Goal: Information Seeking & Learning: Learn about a topic

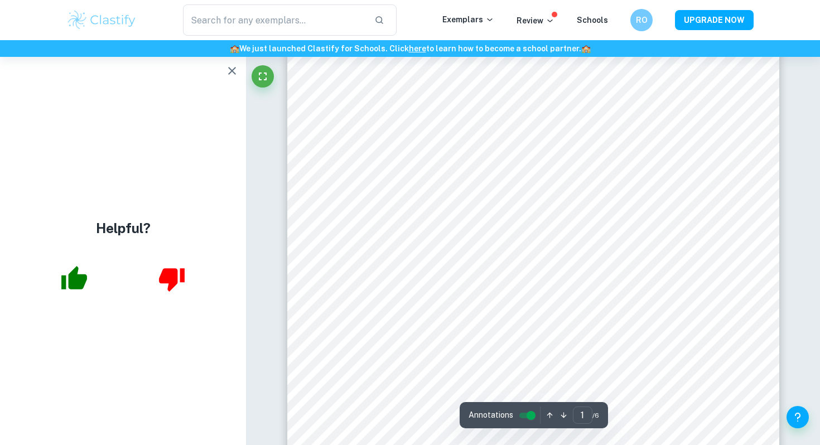
scroll to position [250, 0]
click at [233, 76] on icon "button" at bounding box center [231, 70] width 13 height 13
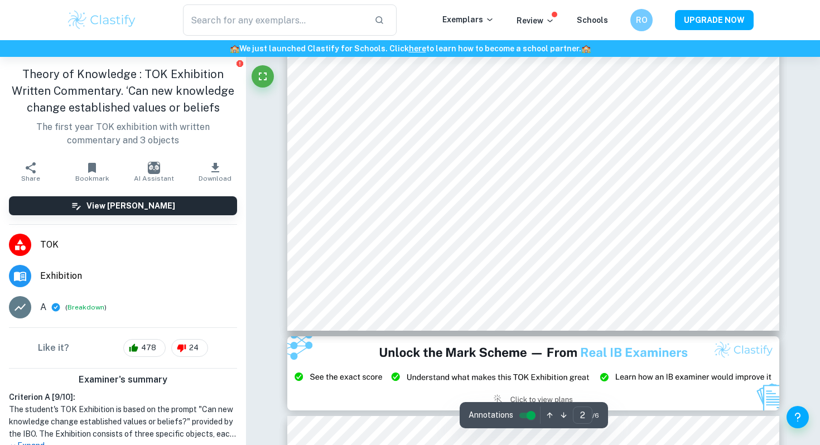
scroll to position [1112, 0]
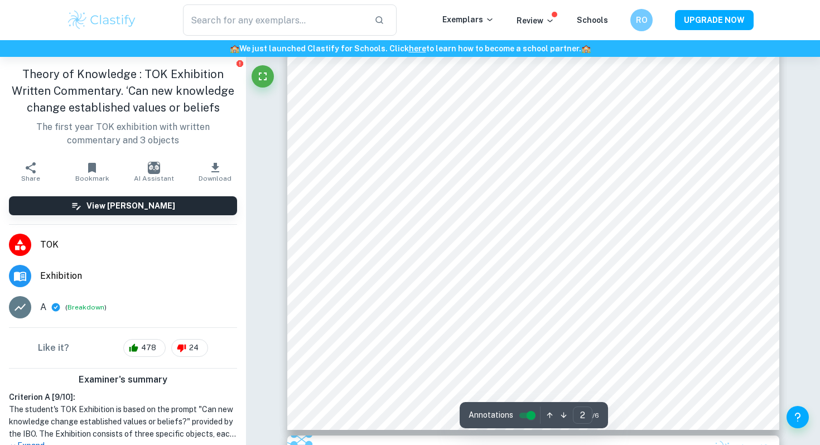
click at [106, 18] on img at bounding box center [101, 20] width 71 height 22
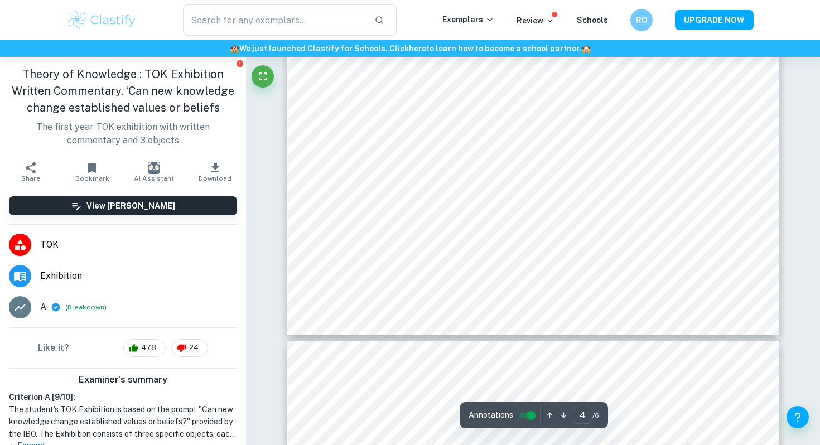
scroll to position [2690, 0]
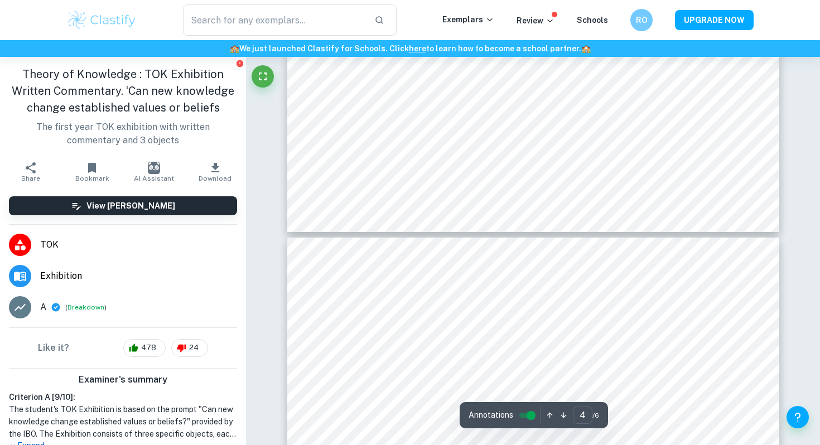
type input "5"
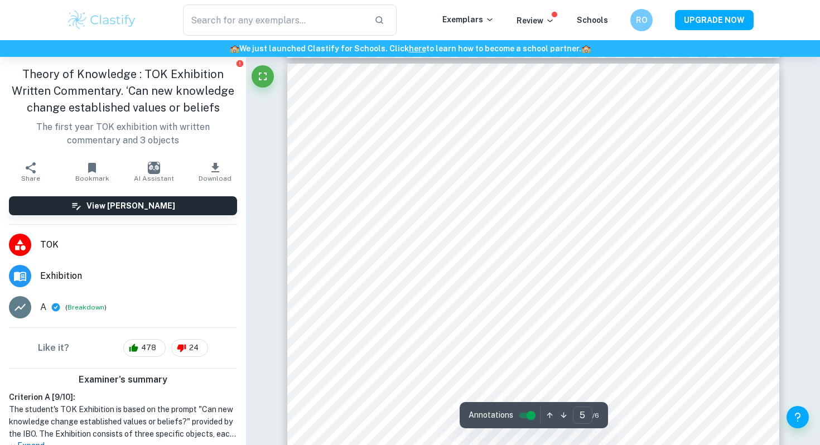
scroll to position [3038, 0]
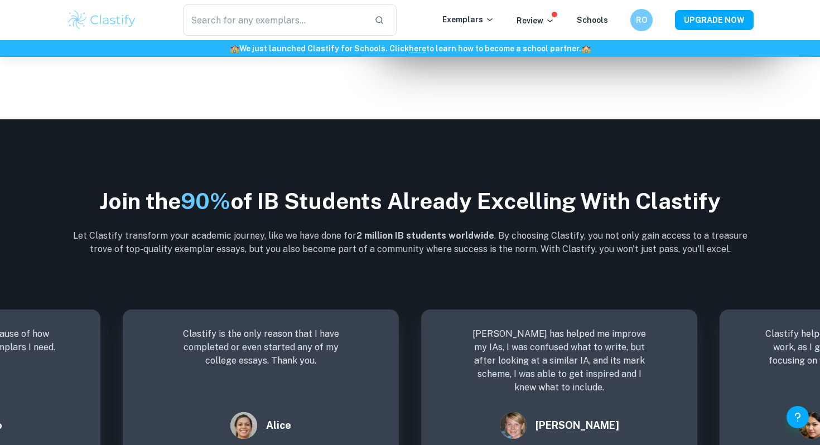
scroll to position [1397, 0]
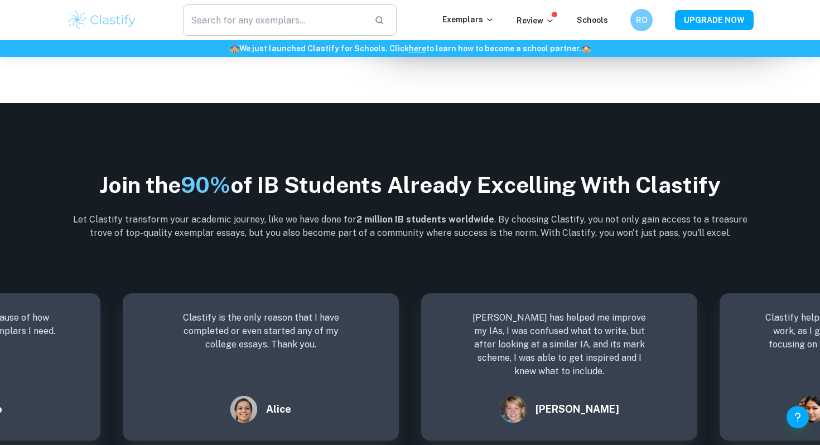
click at [352, 16] on input "text" at bounding box center [274, 19] width 182 height 31
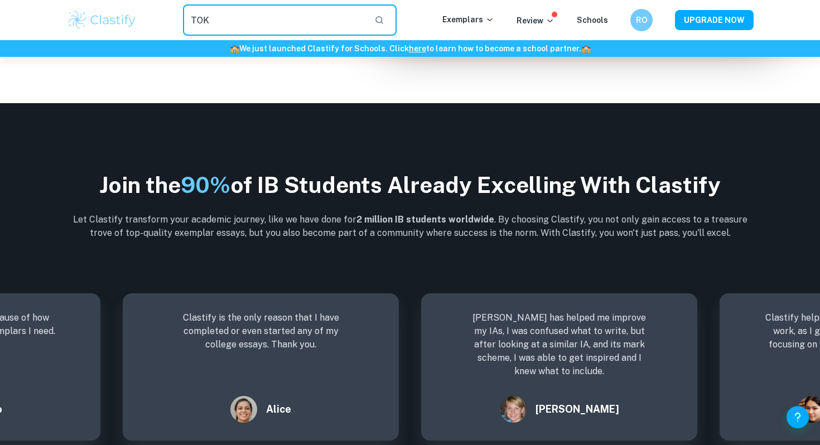
type input "TOK"
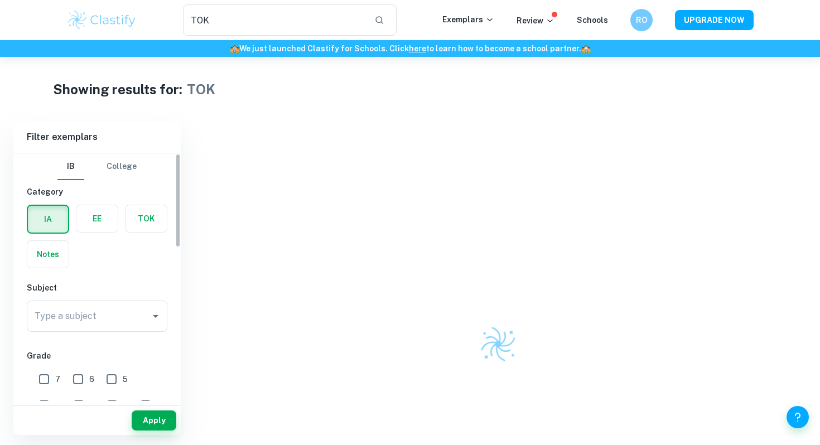
click at [145, 215] on label "button" at bounding box center [145, 218] width 41 height 27
click at [0, 0] on input "radio" at bounding box center [0, 0] width 0 height 0
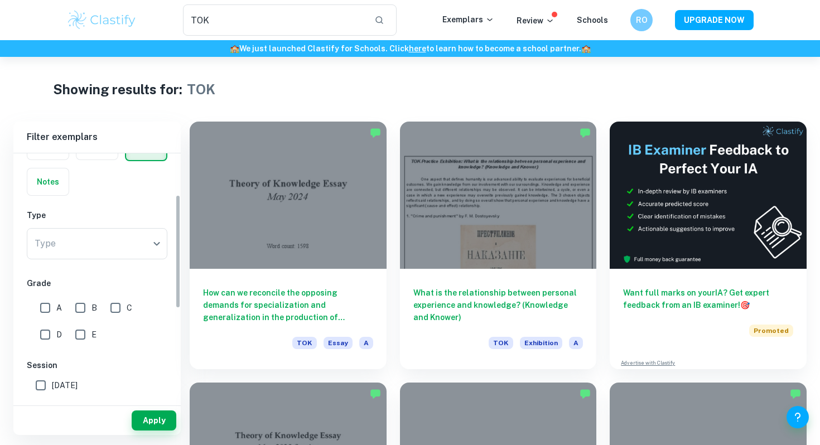
scroll to position [94, 0]
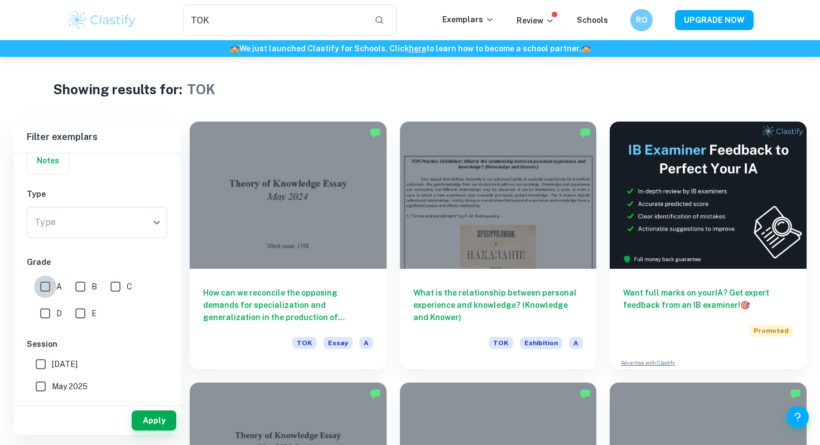
click at [50, 290] on input "A" at bounding box center [45, 286] width 22 height 22
checkbox input "true"
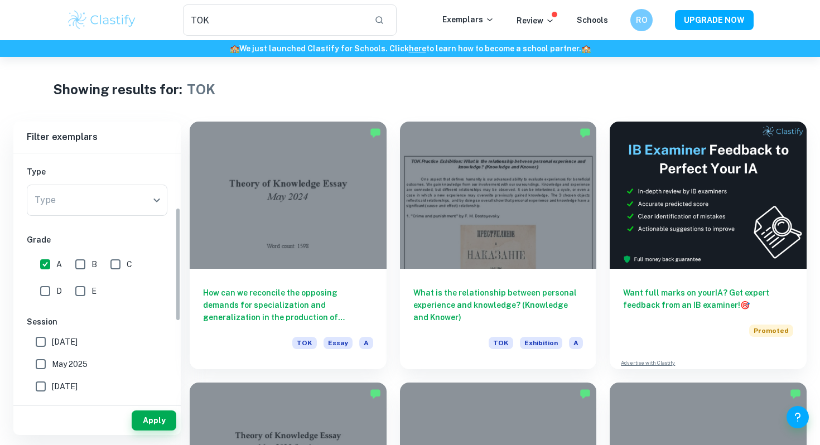
scroll to position [118, 0]
click at [146, 423] on button "Apply" at bounding box center [154, 420] width 45 height 20
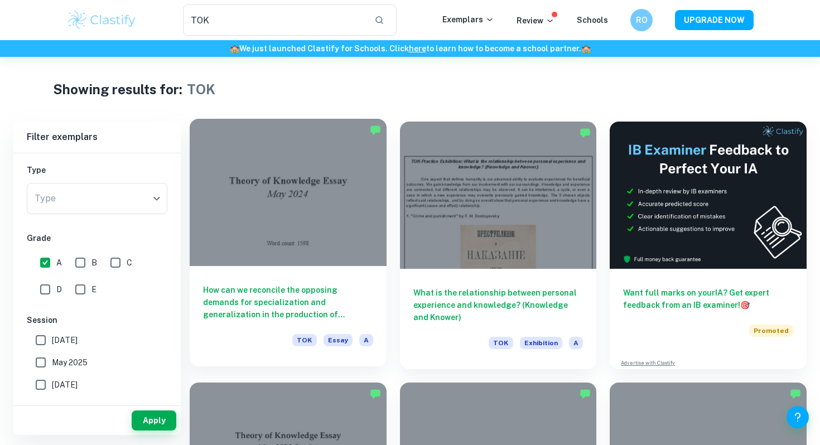
scroll to position [9, 0]
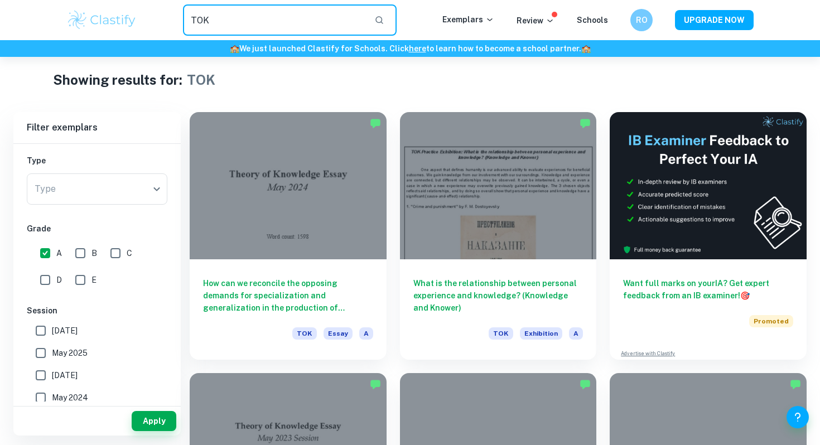
click at [251, 18] on input "TOK" at bounding box center [274, 19] width 182 height 31
paste input "Can new knowledge change established values or beliefs?"
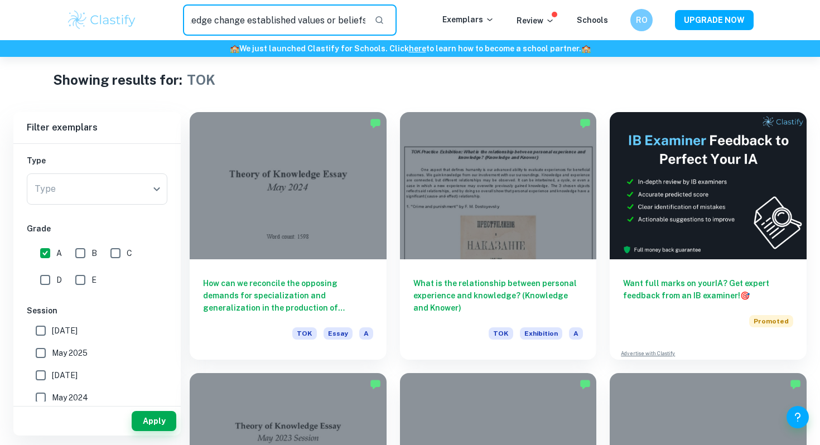
type input "Can new knowledge change established values or beliefs?"
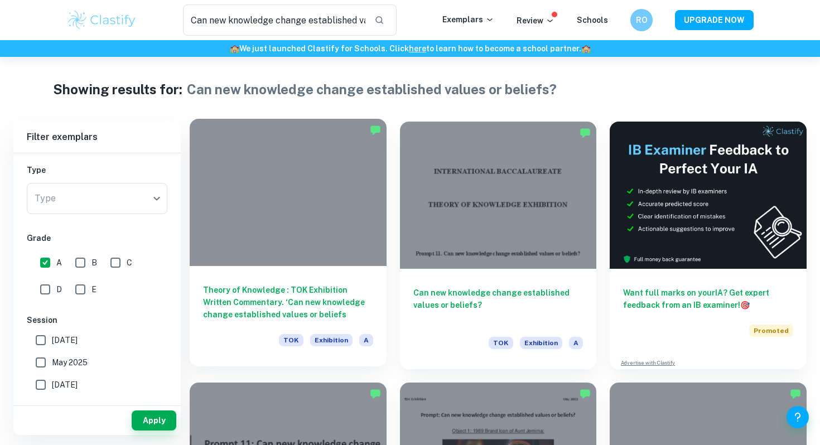
click at [268, 202] on div at bounding box center [288, 192] width 197 height 147
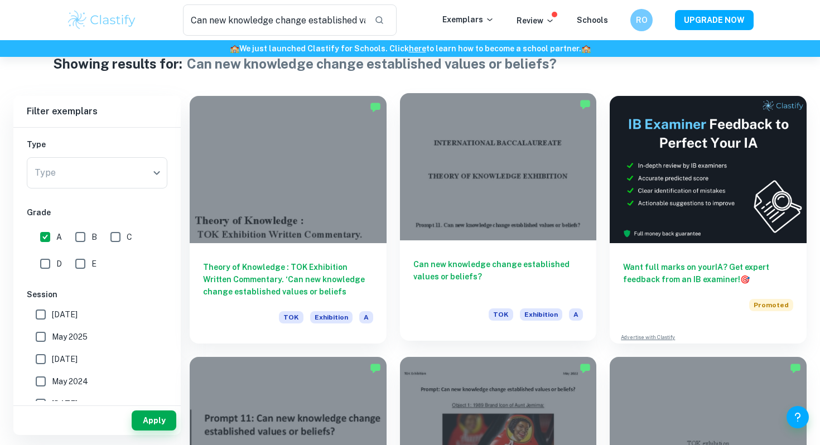
click at [472, 219] on div at bounding box center [498, 166] width 197 height 147
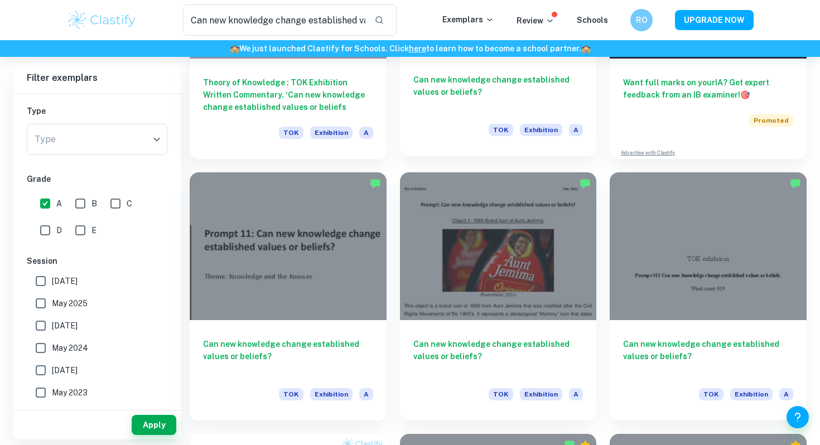
scroll to position [263, 0]
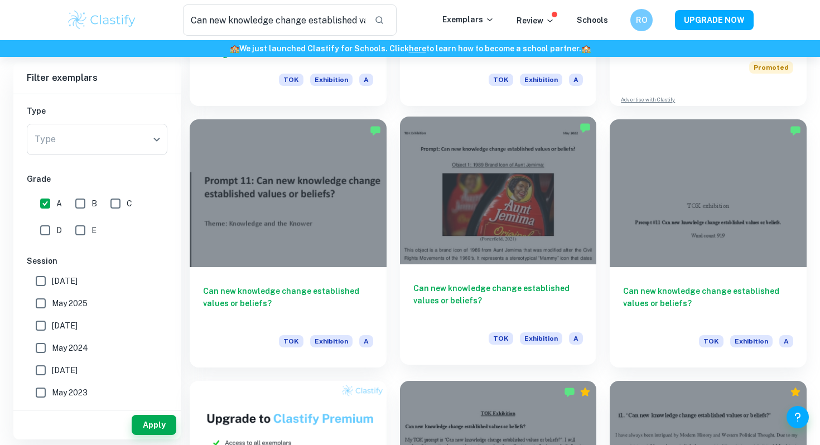
click at [484, 216] on div at bounding box center [498, 190] width 197 height 147
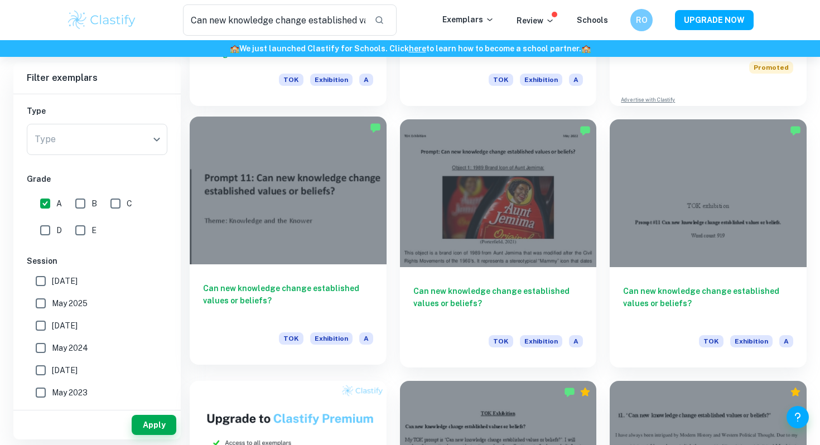
click at [316, 234] on div at bounding box center [288, 190] width 197 height 147
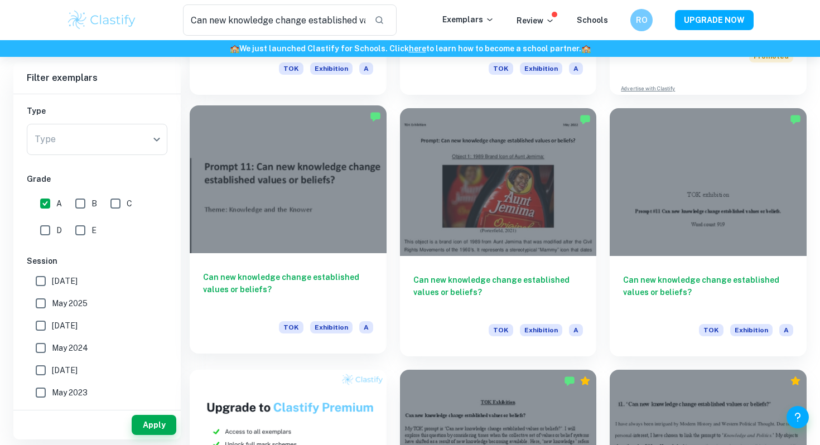
scroll to position [276, 0]
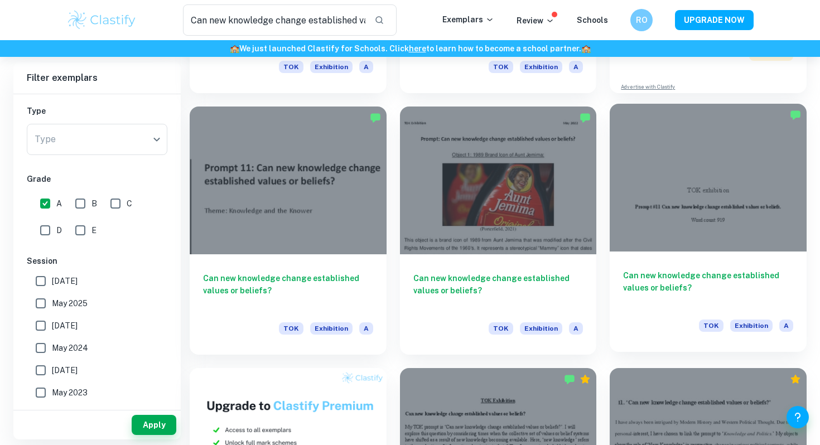
click at [676, 211] on div at bounding box center [707, 177] width 197 height 147
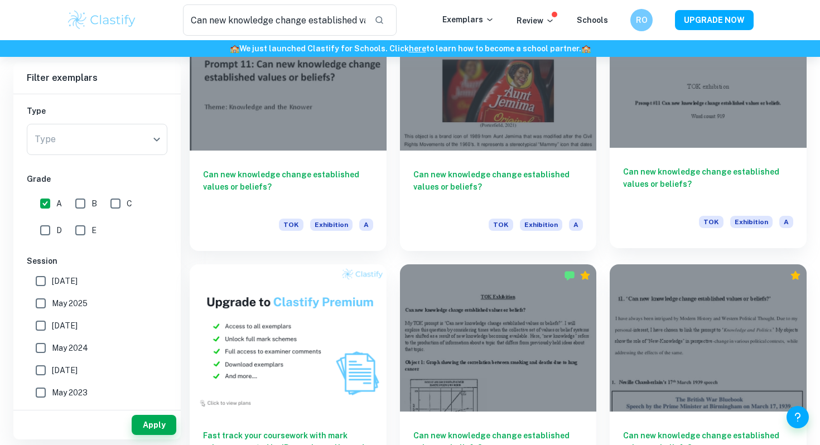
scroll to position [513, 0]
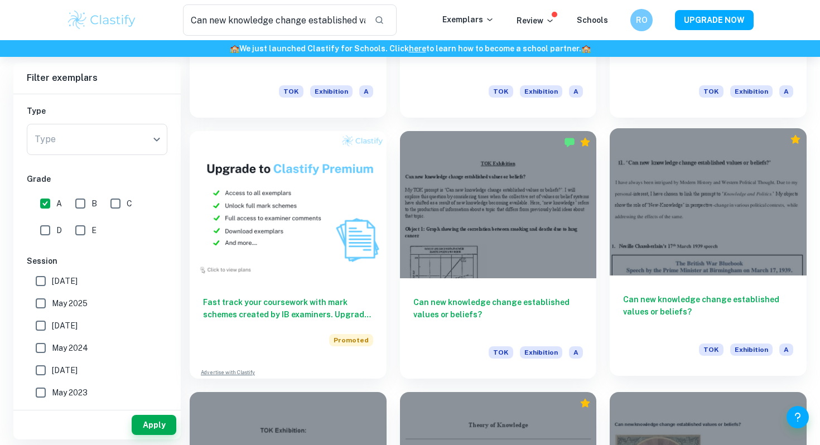
click at [678, 209] on div at bounding box center [707, 201] width 197 height 147
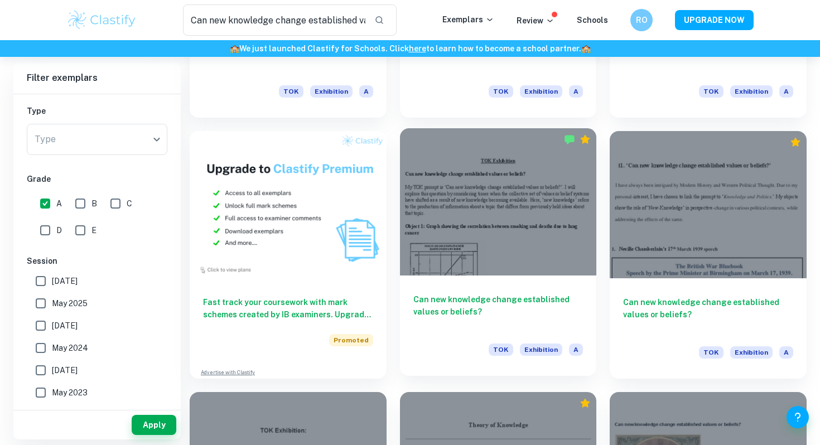
click at [528, 225] on div at bounding box center [498, 201] width 197 height 147
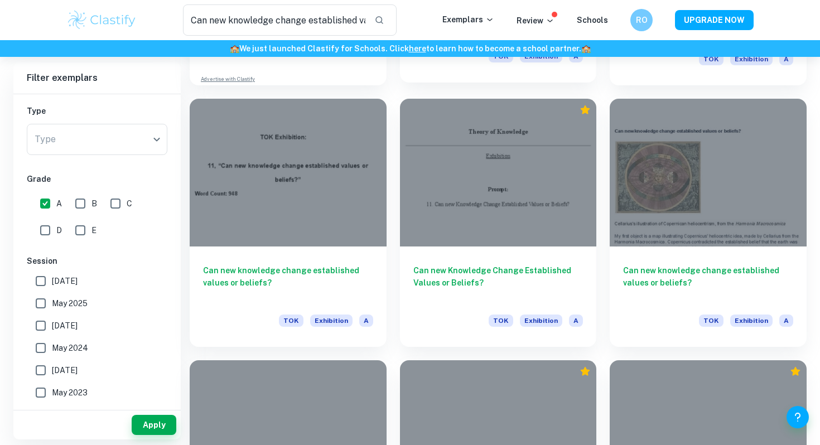
scroll to position [826, 0]
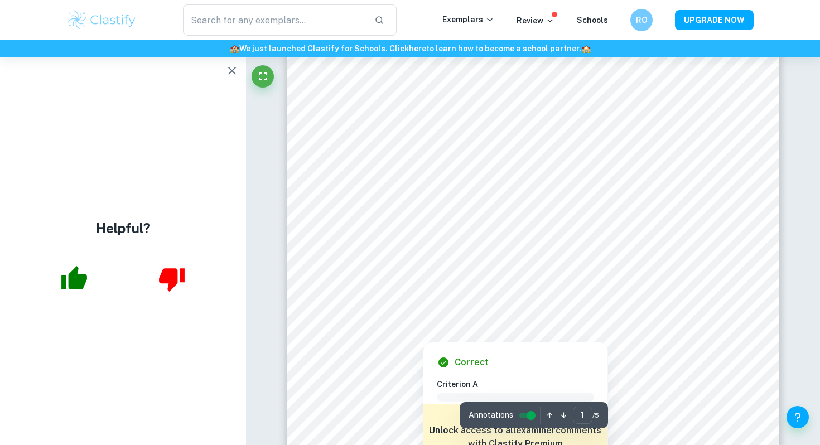
scroll to position [110, 0]
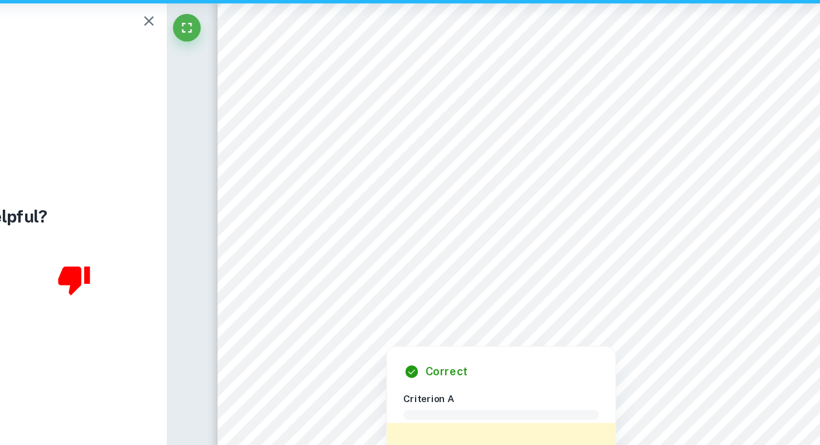
click at [575, 276] on div at bounding box center [532, 274] width 375 height 23
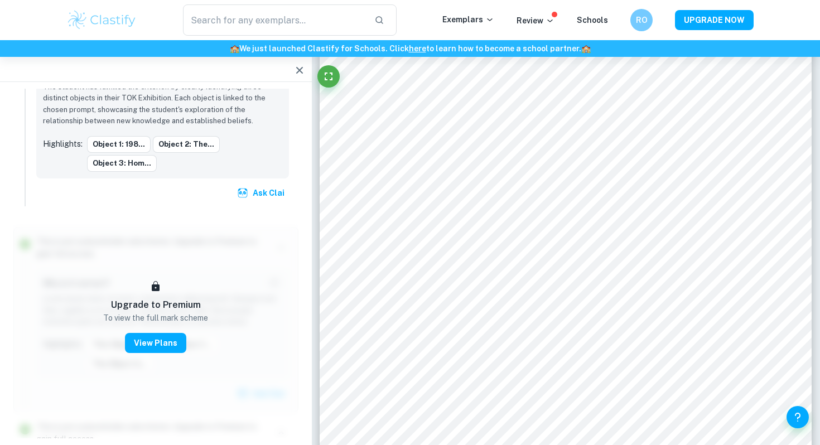
scroll to position [996, 0]
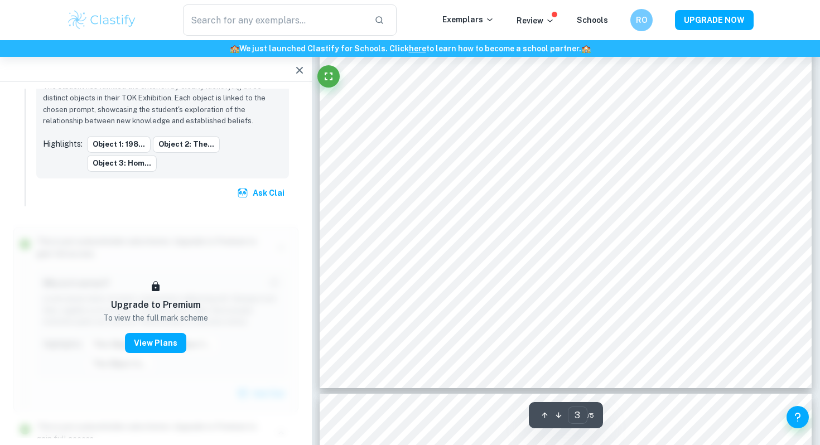
type input "4"
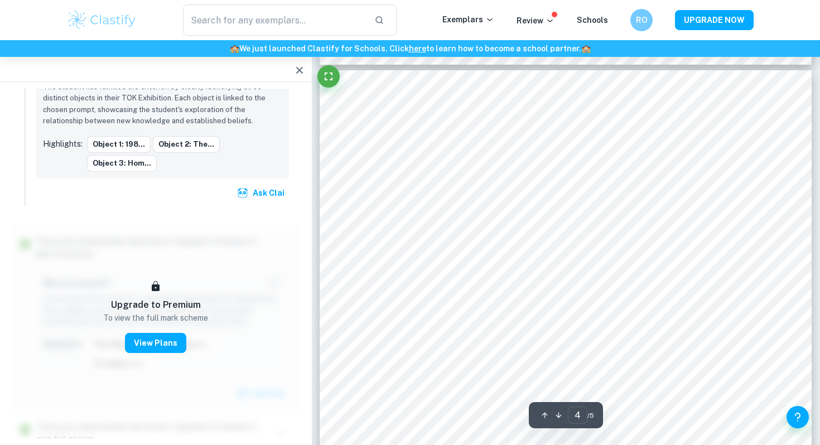
scroll to position [2190, 0]
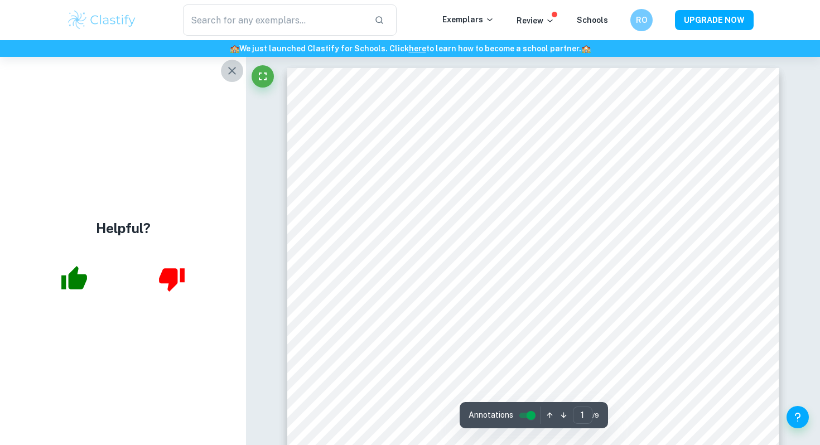
click at [224, 76] on button "button" at bounding box center [232, 71] width 22 height 22
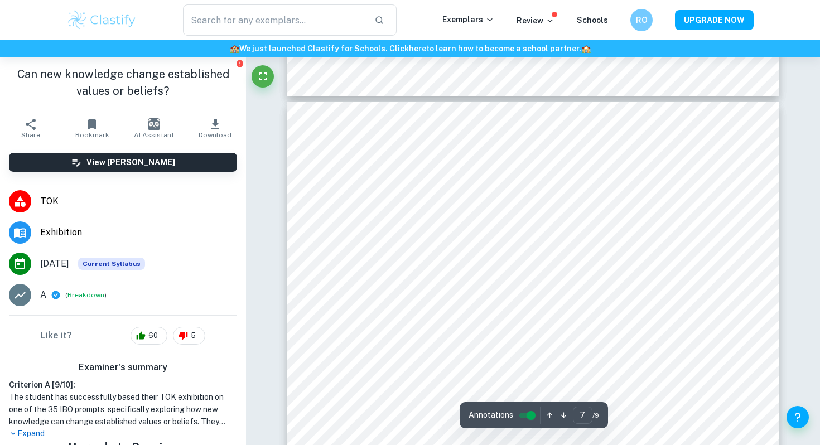
scroll to position [4417, 0]
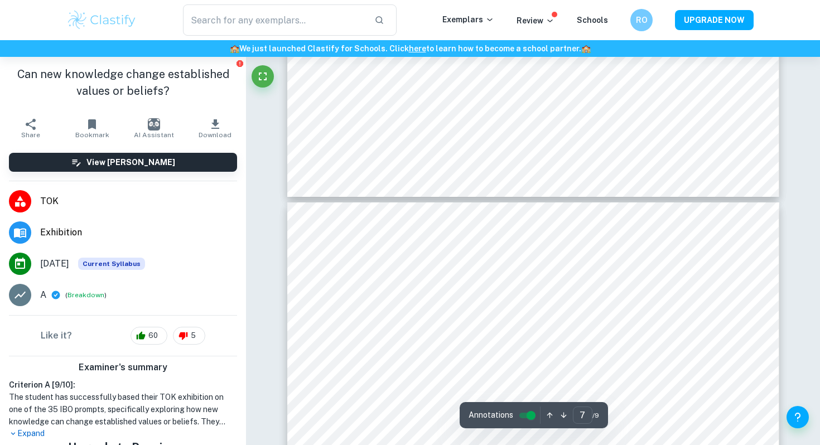
type input "8"
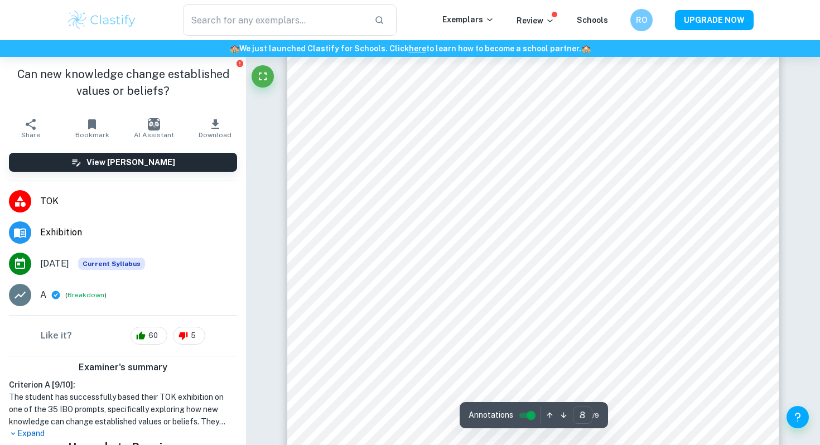
scroll to position [5104, 0]
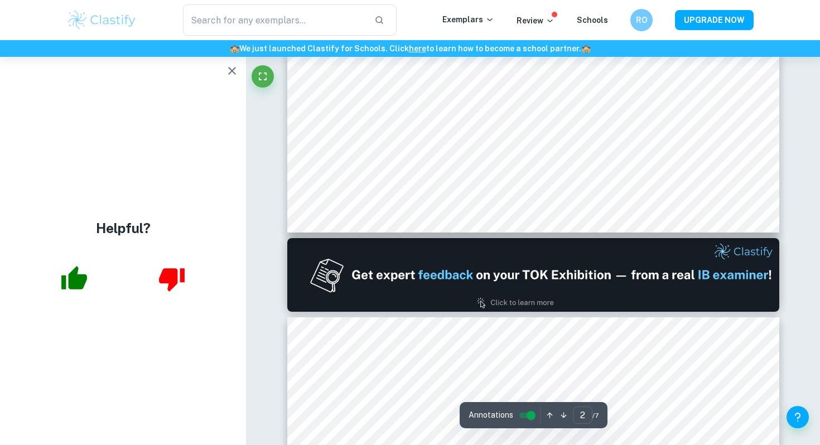
scroll to position [734, 0]
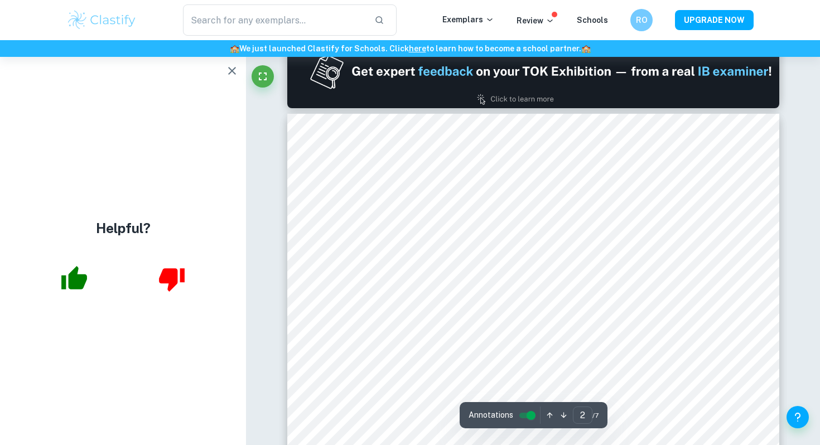
click at [229, 74] on icon "button" at bounding box center [232, 71] width 8 height 8
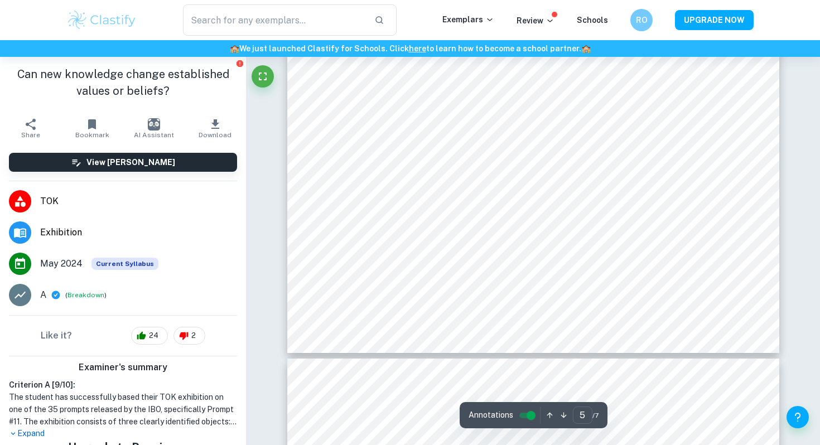
scroll to position [3688, 0]
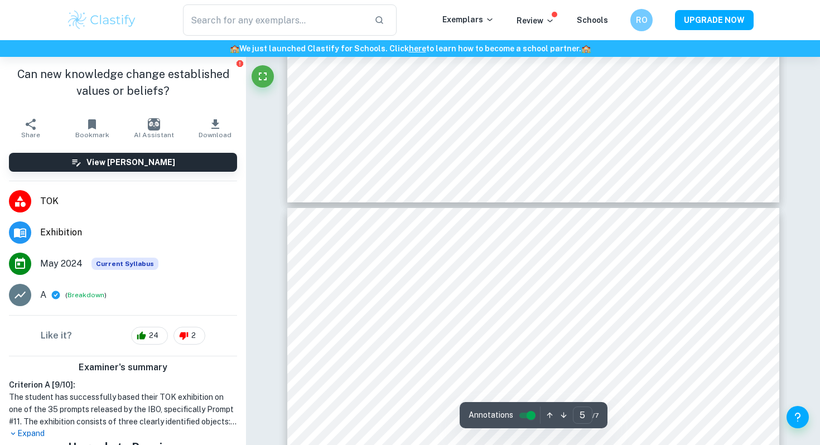
type input "6"
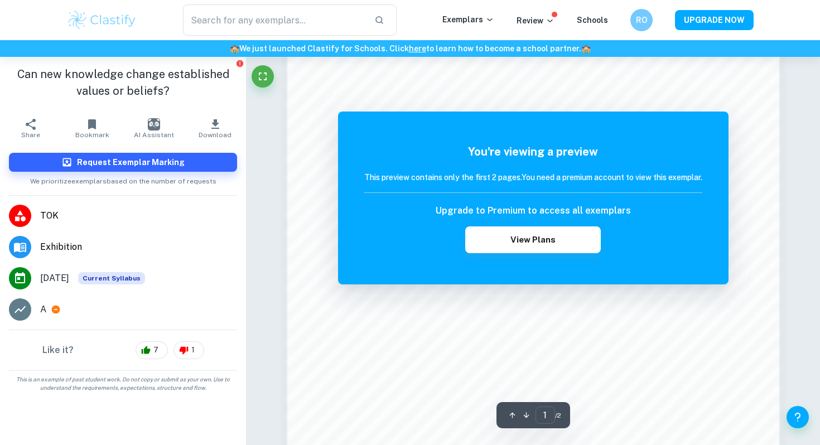
scroll to position [848, 0]
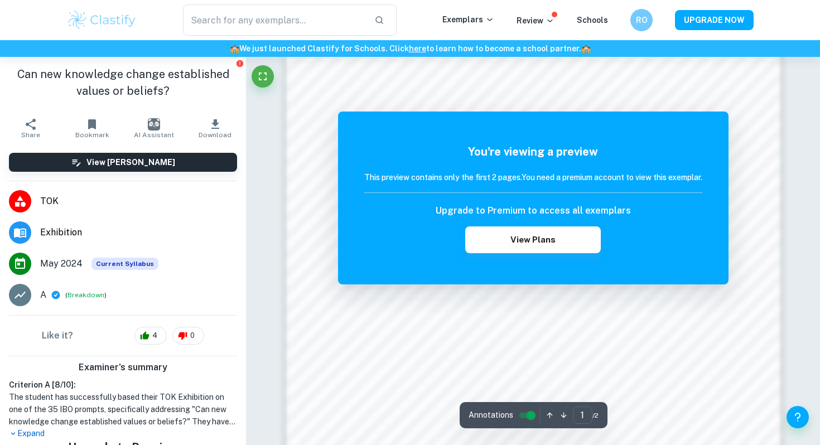
scroll to position [1095, 0]
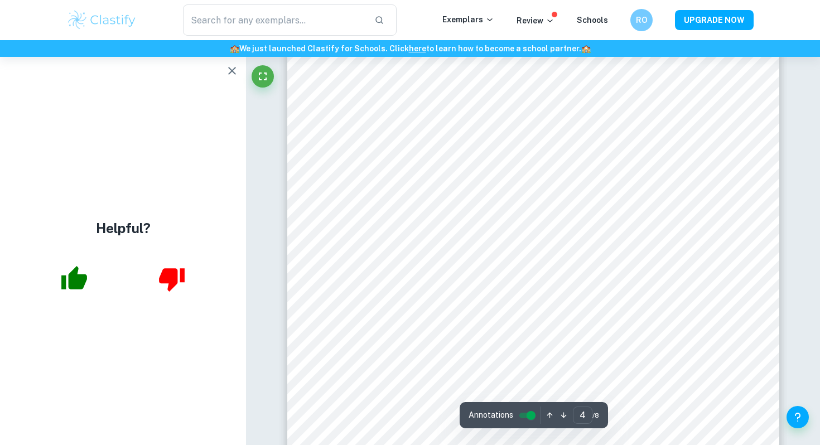
scroll to position [2266, 0]
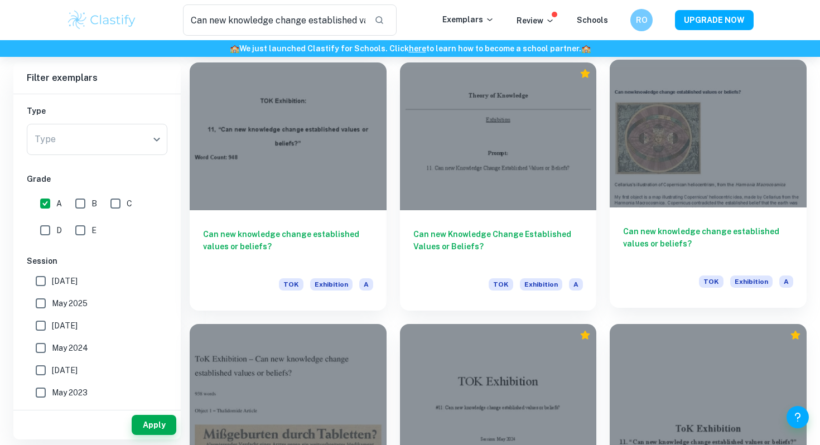
scroll to position [846, 0]
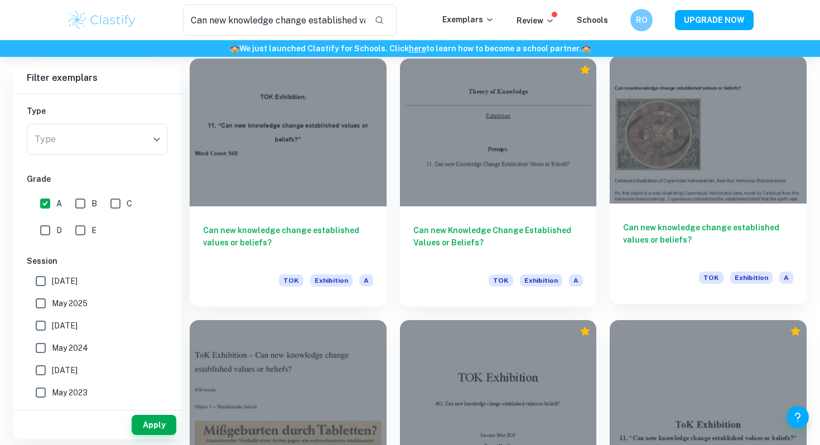
click at [666, 170] on div at bounding box center [707, 129] width 197 height 147
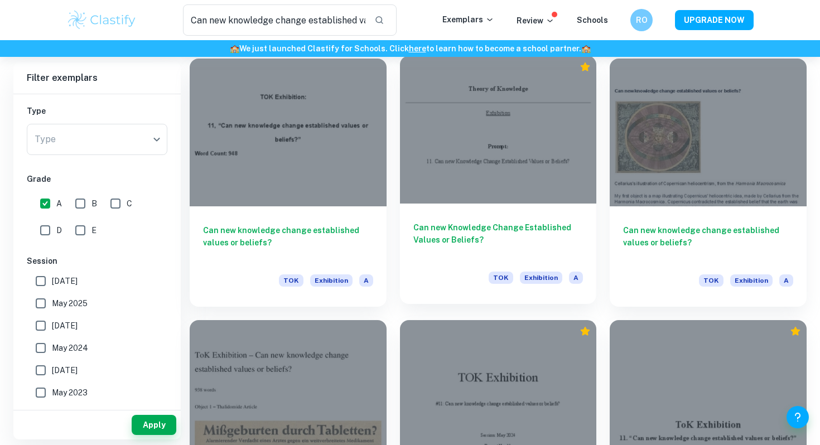
click at [582, 187] on div at bounding box center [498, 129] width 197 height 147
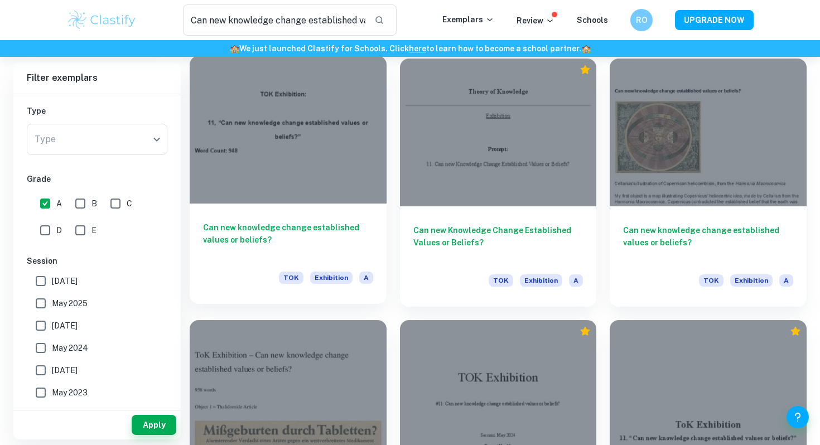
click at [359, 177] on div at bounding box center [288, 129] width 197 height 147
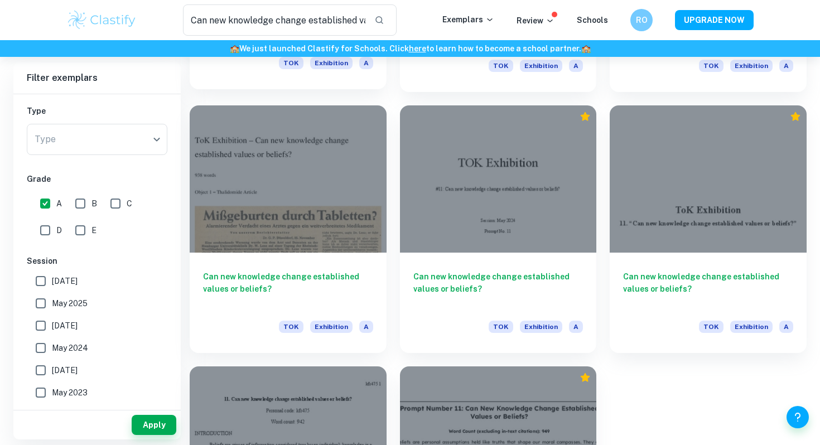
scroll to position [1062, 0]
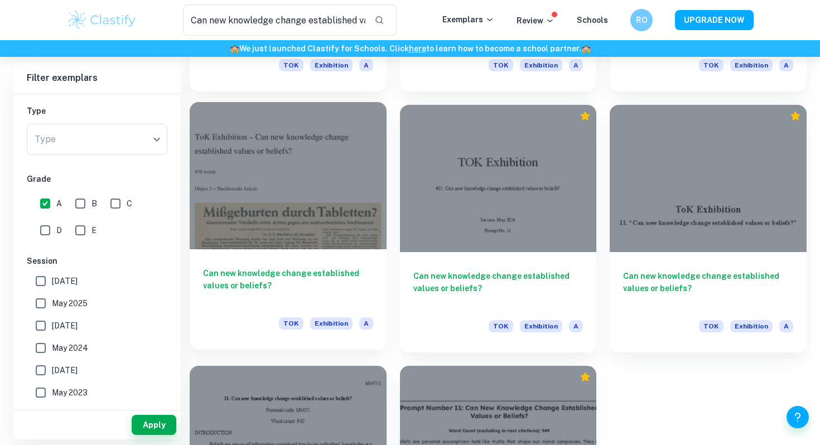
click at [335, 188] on div at bounding box center [288, 175] width 197 height 147
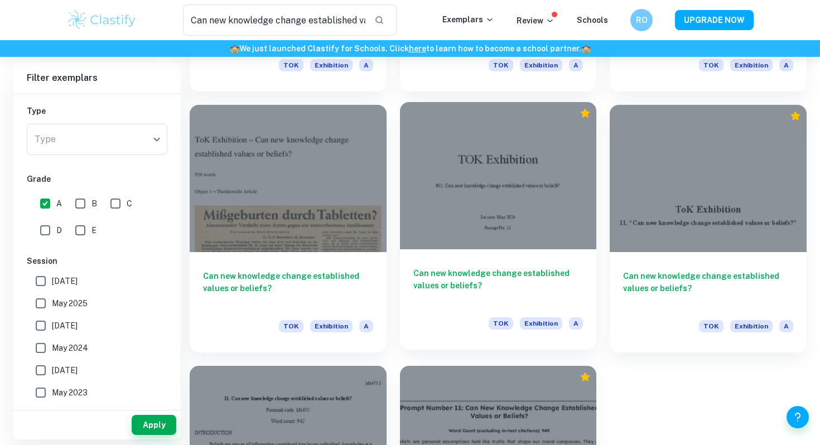
click at [537, 206] on div at bounding box center [498, 175] width 197 height 147
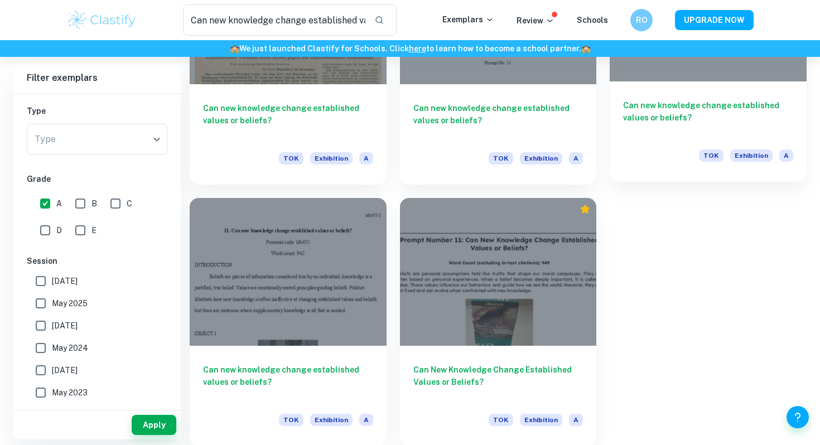
click at [674, 91] on div "Can new knowledge change established values or beliefs? TOK Exhibition A" at bounding box center [707, 131] width 197 height 100
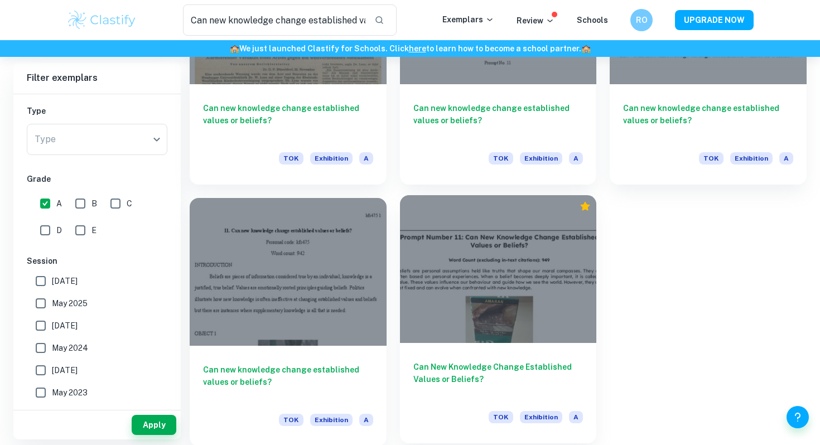
click at [506, 307] on div at bounding box center [498, 268] width 197 height 147
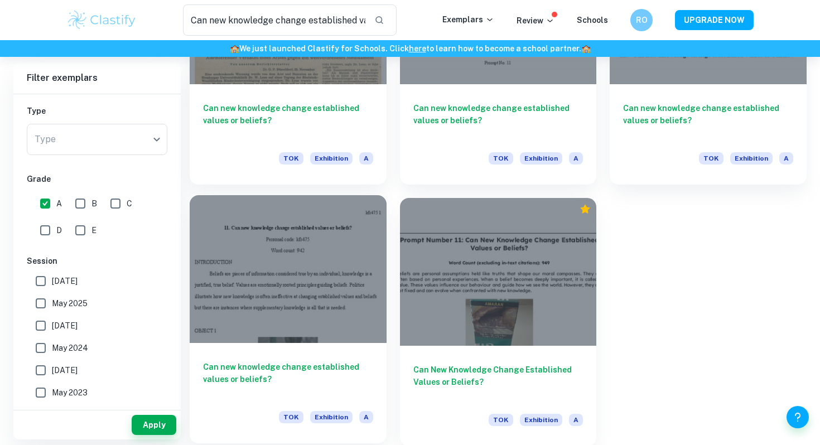
click at [292, 324] on div at bounding box center [288, 268] width 197 height 147
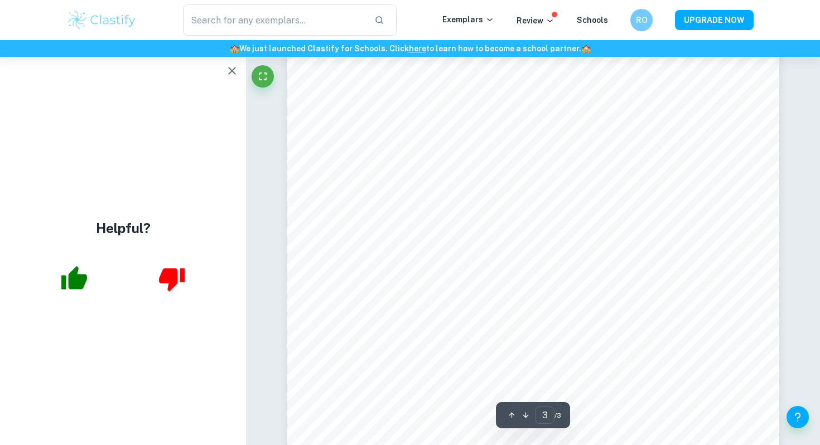
scroll to position [1888, 0]
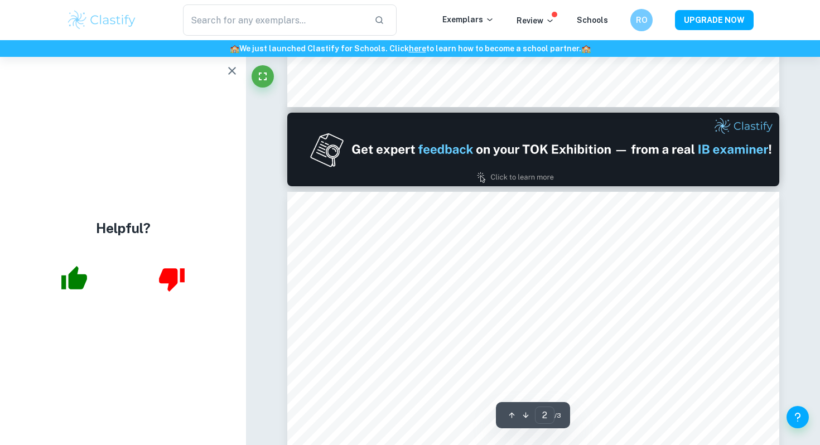
type input "1"
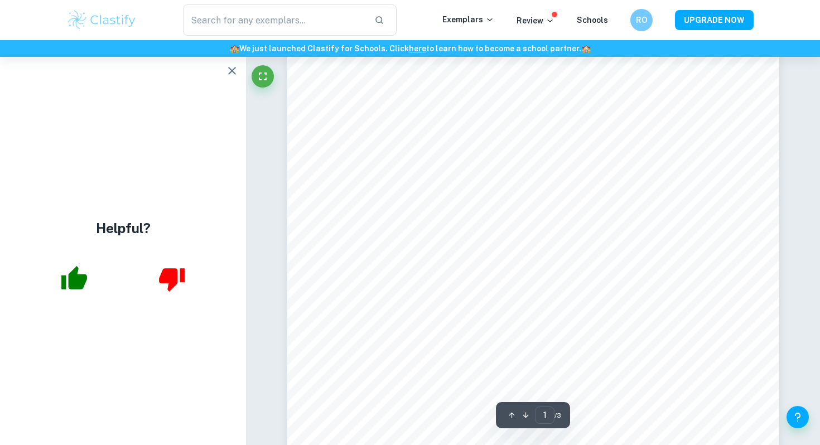
scroll to position [0, 0]
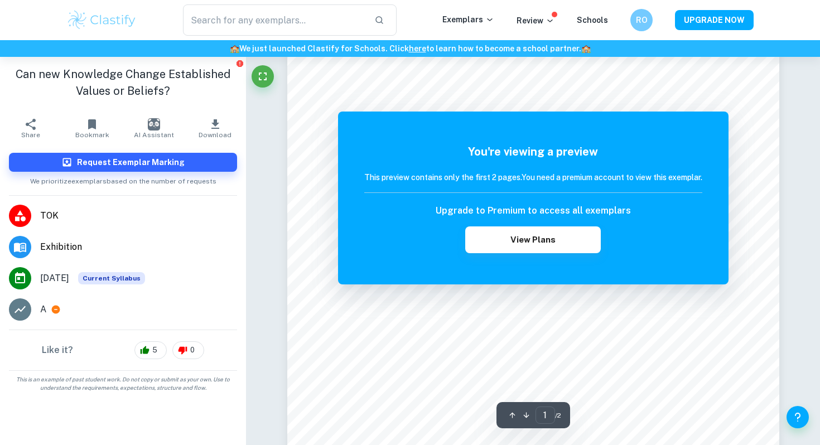
scroll to position [318, 0]
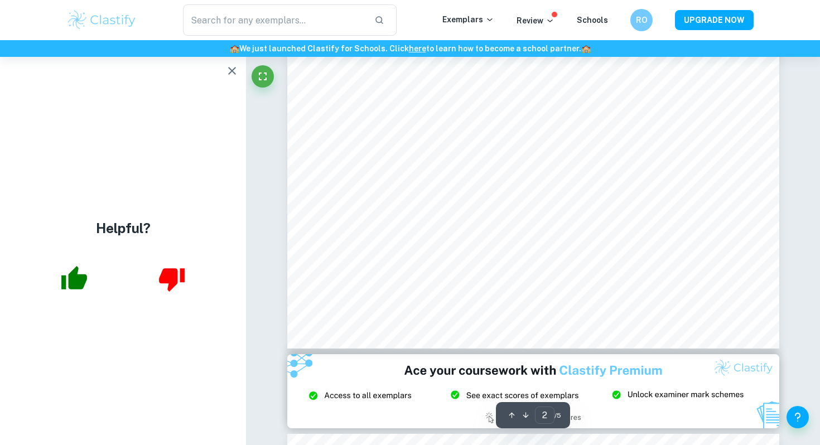
scroll to position [1100, 0]
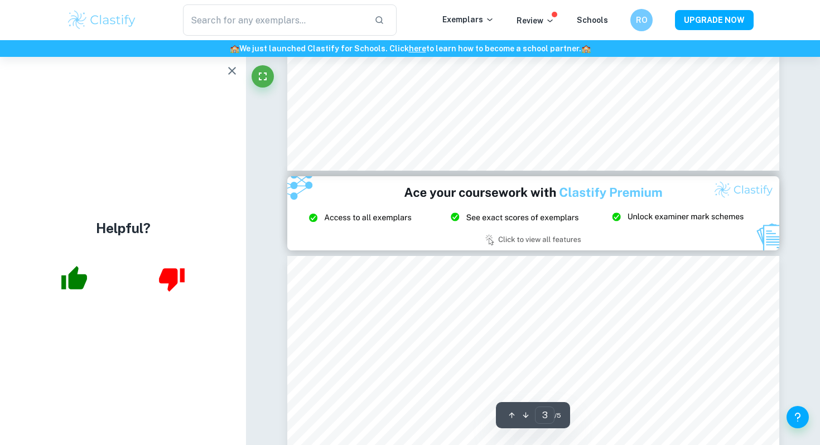
type input "2"
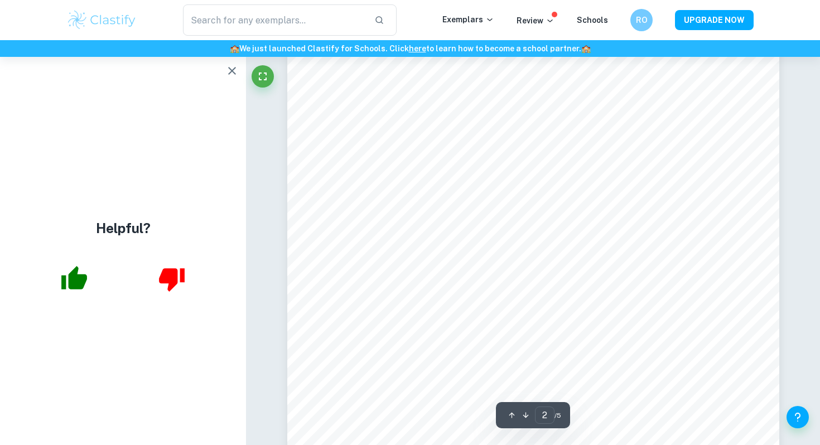
scroll to position [677, 0]
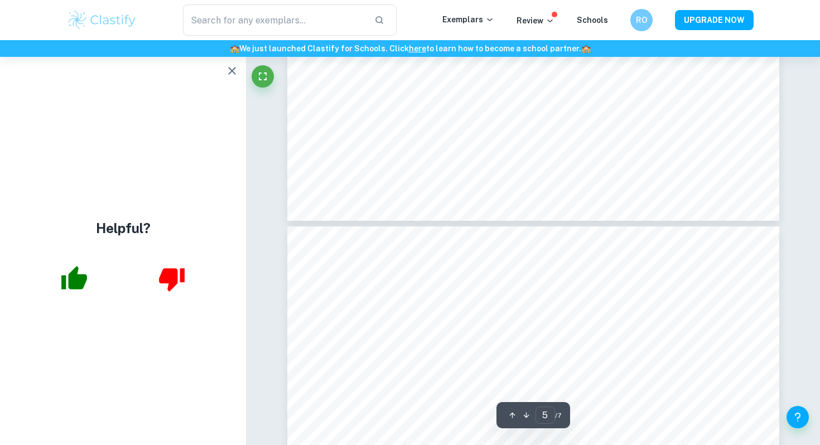
type input "6"
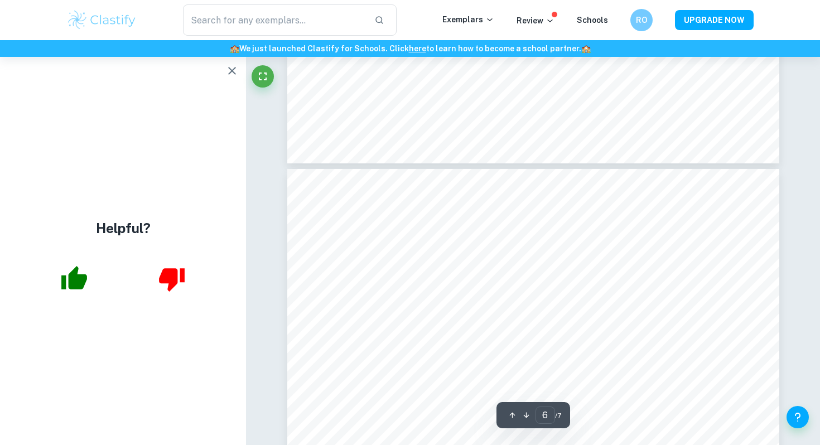
scroll to position [3938, 0]
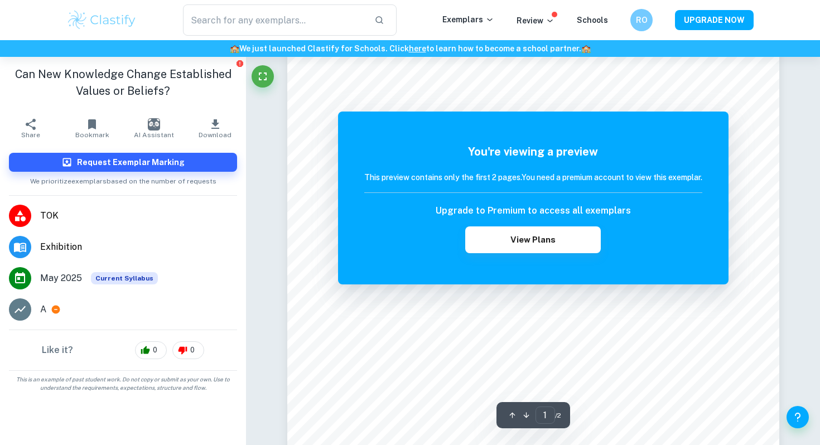
scroll to position [355, 0]
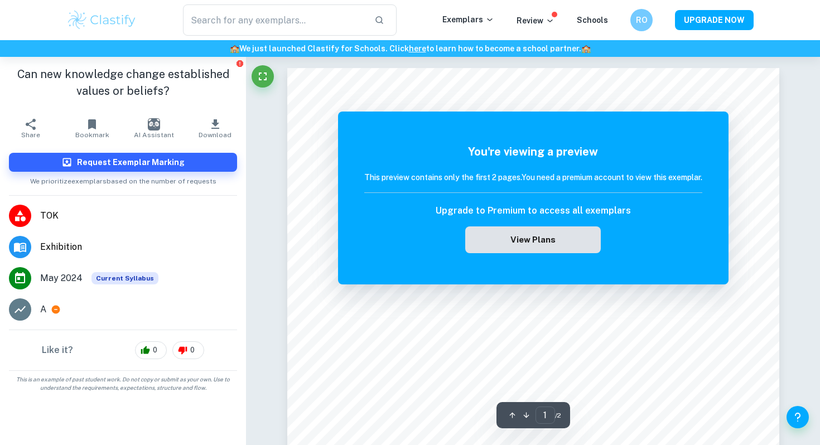
scroll to position [190, 0]
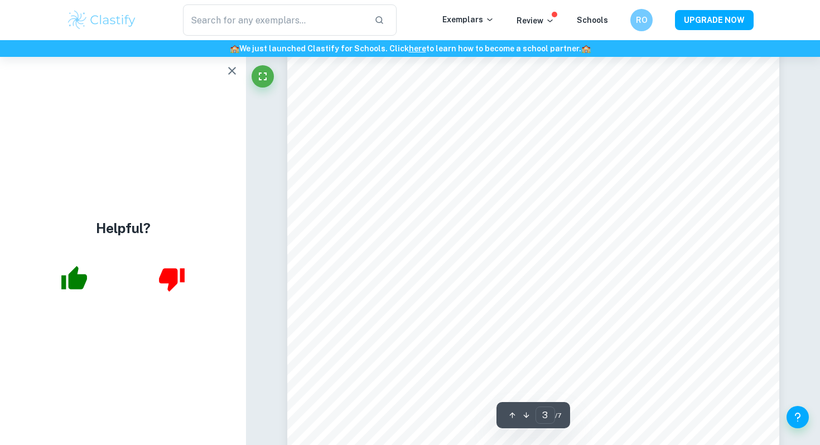
scroll to position [1652, 0]
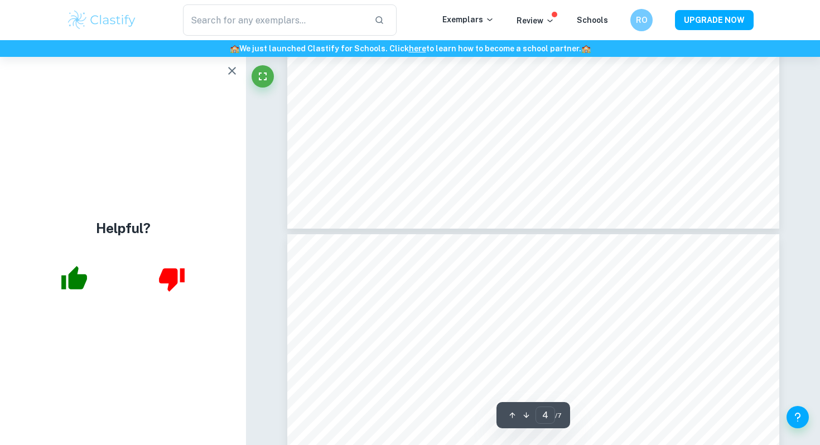
type input "5"
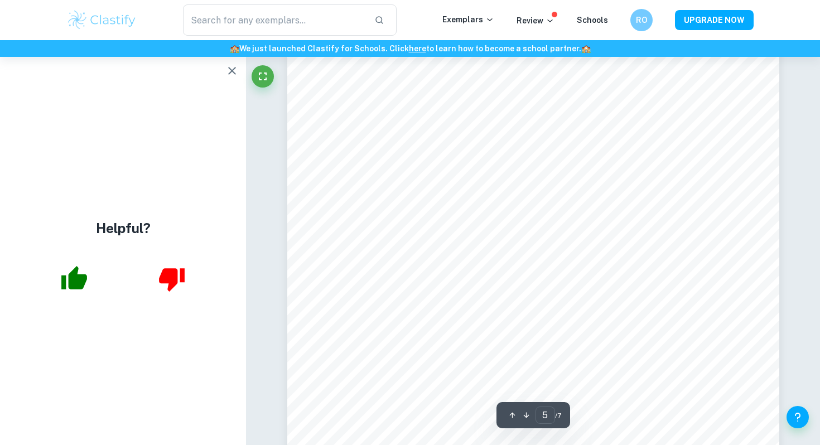
scroll to position [3234, 0]
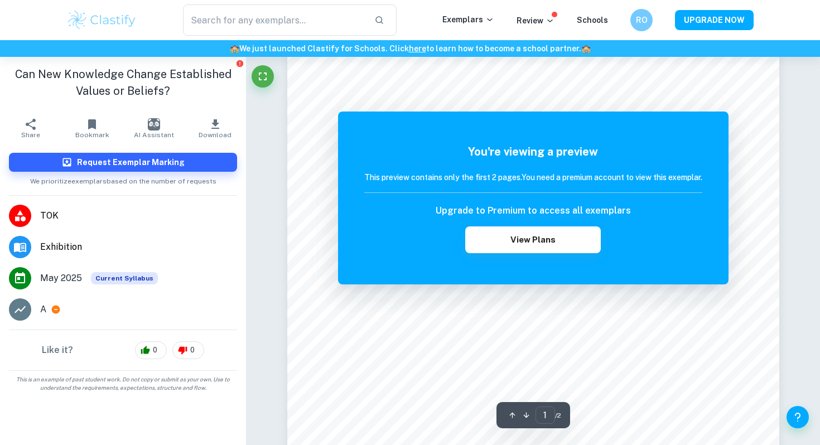
scroll to position [326, 0]
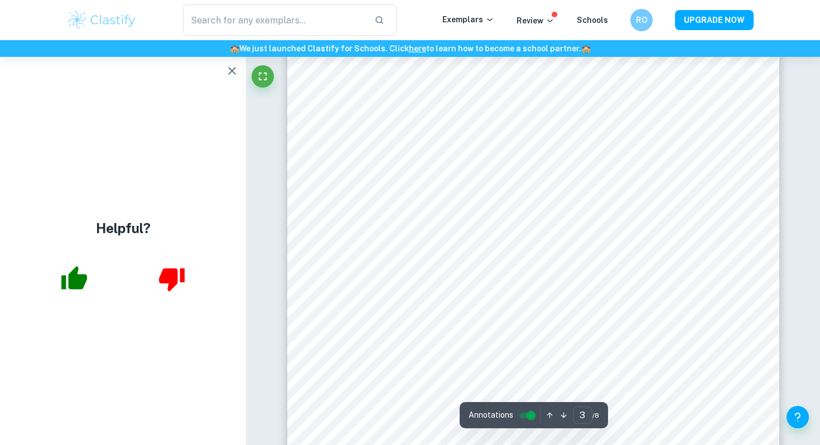
scroll to position [1398, 0]
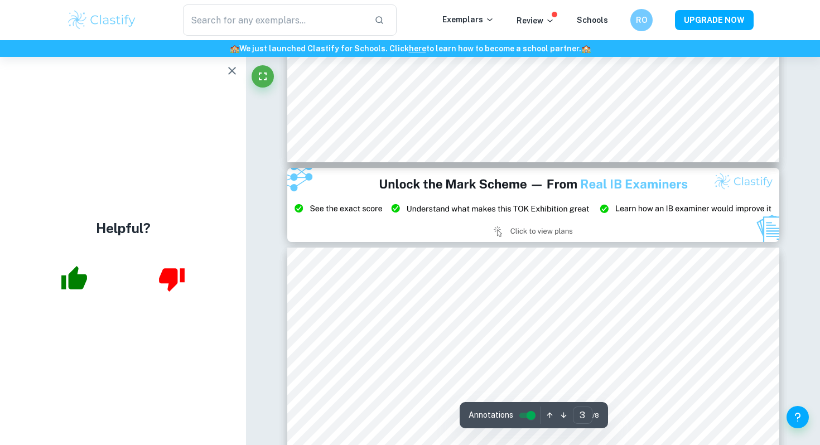
type input "2"
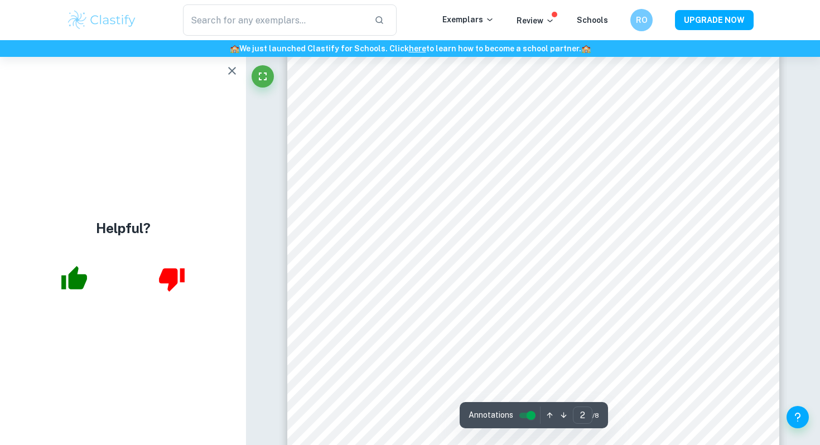
scroll to position [903, 0]
